Goal: Task Accomplishment & Management: Manage account settings

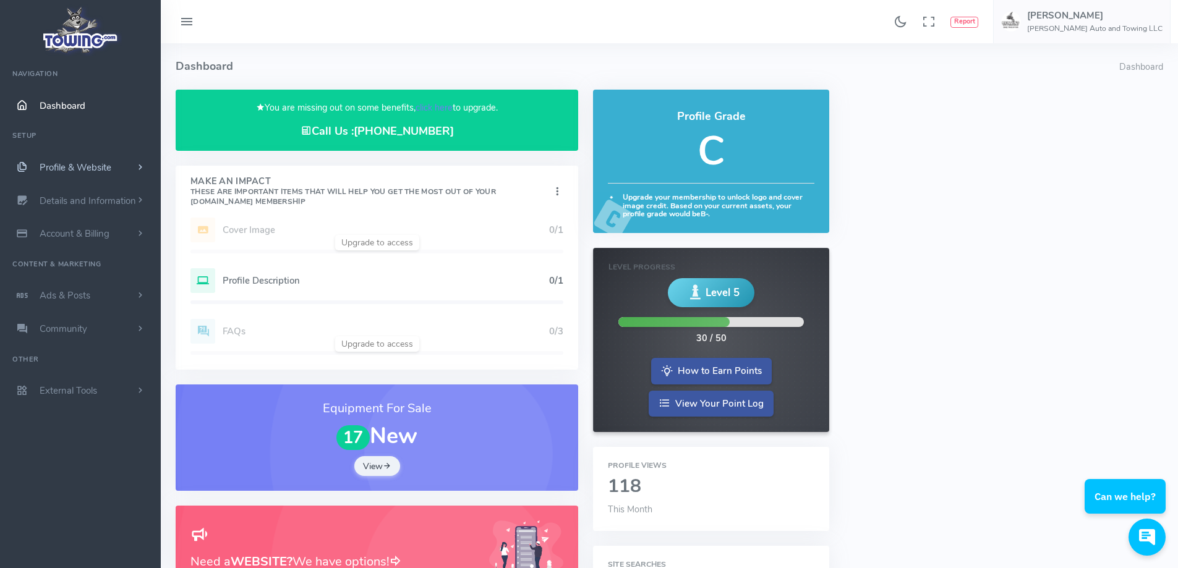
click at [93, 165] on span "Profile & Website" at bounding box center [76, 167] width 72 height 12
click at [105, 191] on link "Homepage Content" at bounding box center [96, 191] width 130 height 25
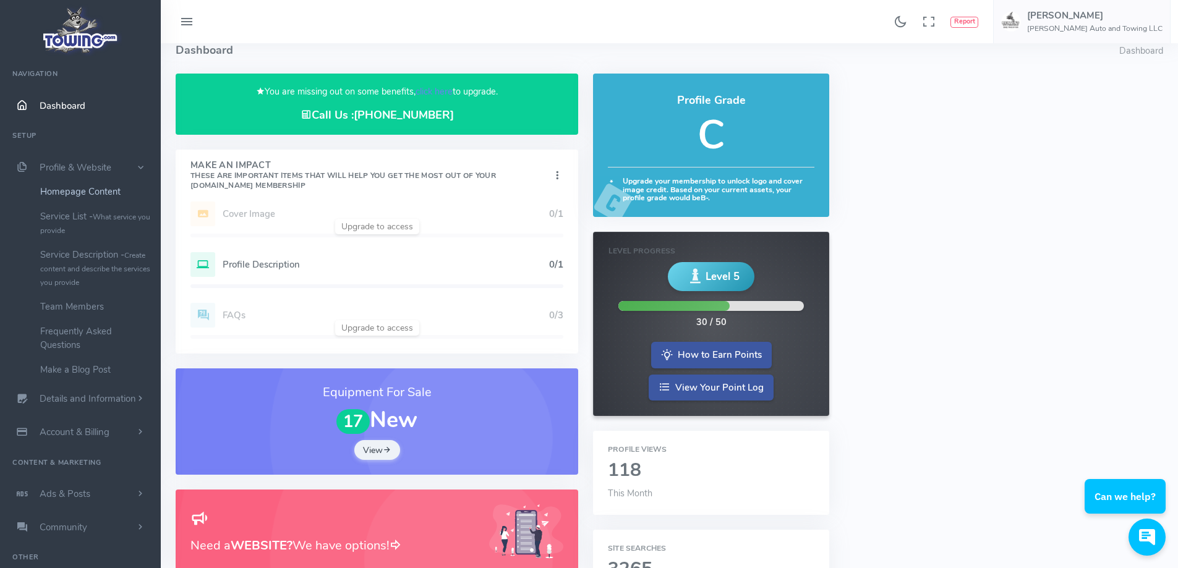
scroll to position [20, 0]
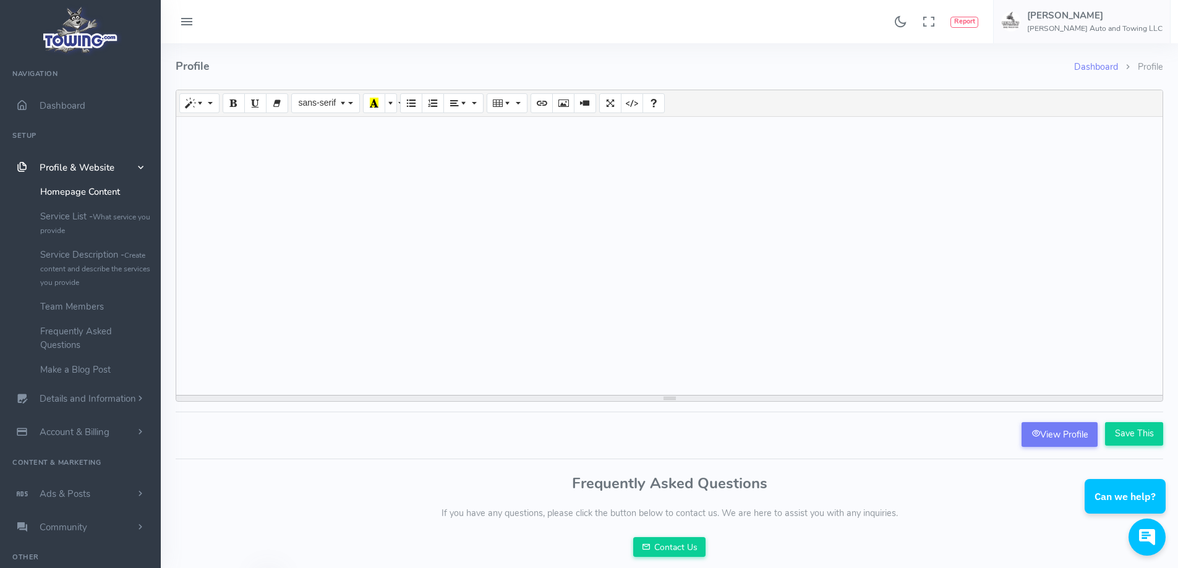
click at [925, 69] on h4 "Profile" at bounding box center [625, 66] width 899 height 46
